Goal: Task Accomplishment & Management: Use online tool/utility

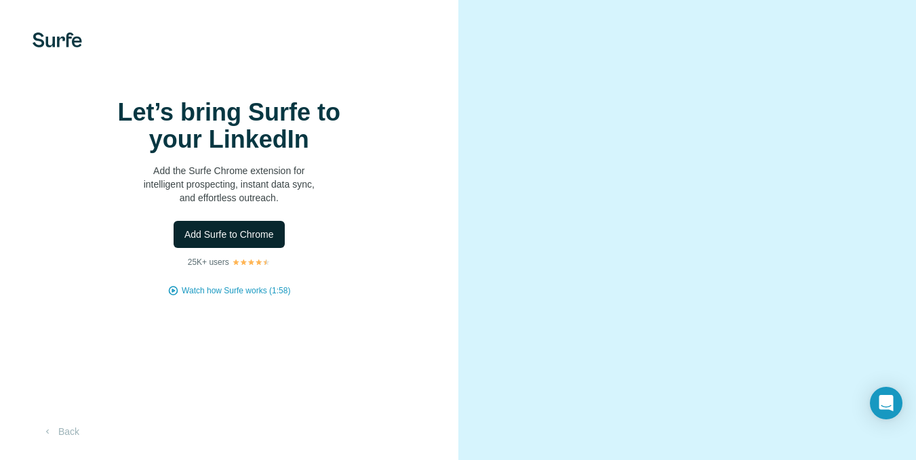
click at [215, 241] on span "Add Surfe to Chrome" at bounding box center [228, 235] width 89 height 14
click at [220, 241] on span "Add Surfe to Chrome" at bounding box center [228, 235] width 89 height 14
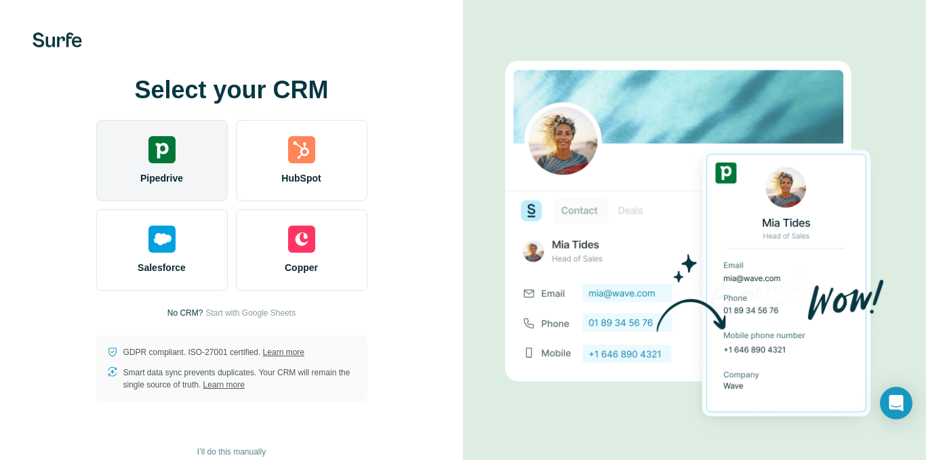
click at [180, 142] on div "Pipedrive" at bounding box center [162, 160] width 132 height 81
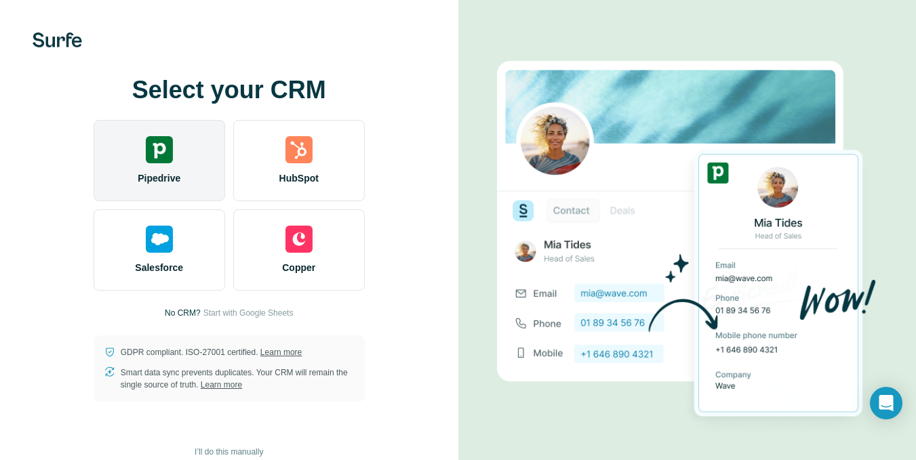
click at [180, 142] on div "Pipedrive" at bounding box center [160, 160] width 132 height 81
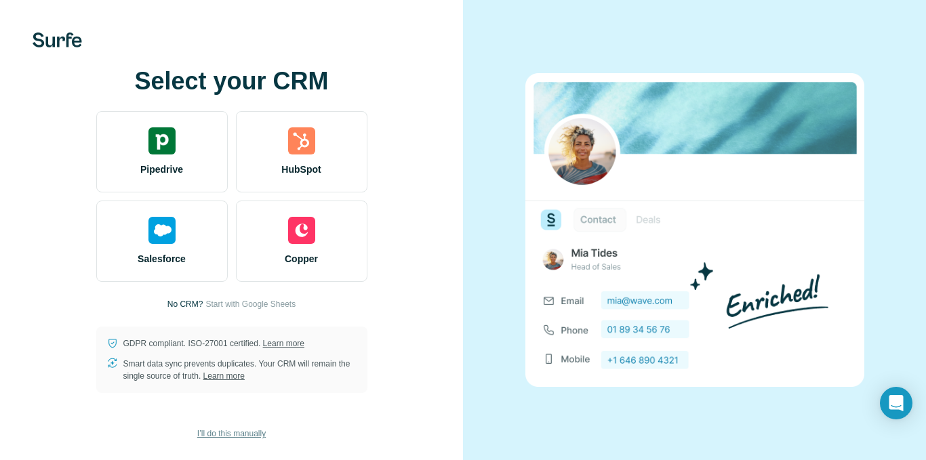
click at [237, 435] on span "I’ll do this manually" at bounding box center [231, 434] width 68 height 12
